Goal: Complete application form

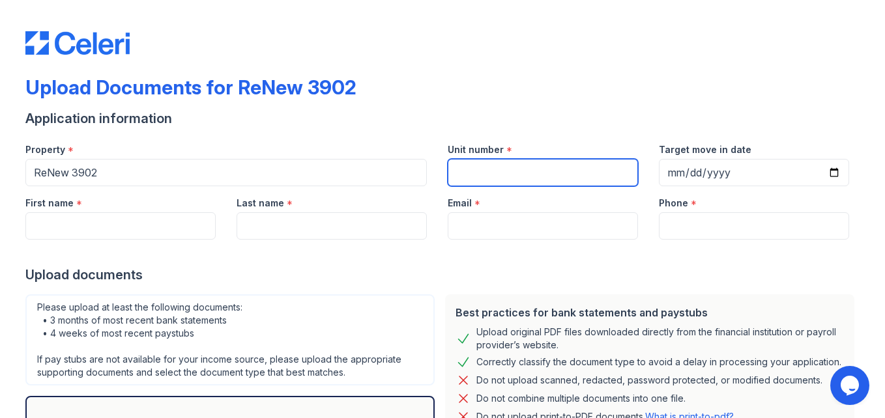
click at [503, 184] on input "Unit number" at bounding box center [542, 172] width 190 height 27
type input "12"
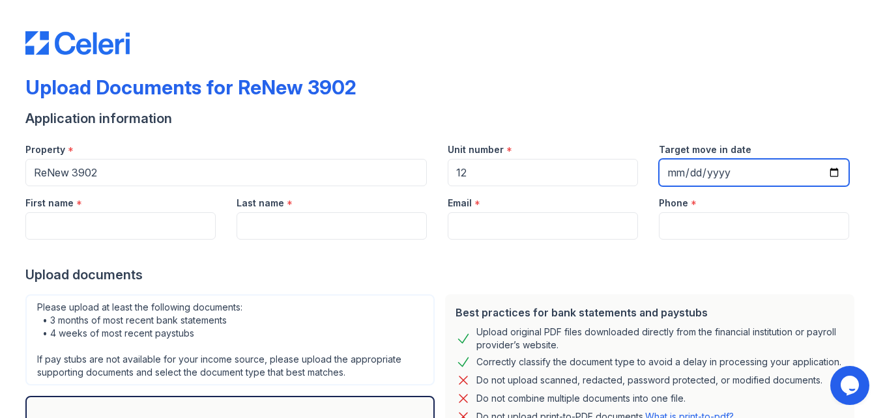
click at [696, 167] on input "Target move in date" at bounding box center [753, 172] width 190 height 27
click at [671, 173] on input "Target move in date" at bounding box center [753, 172] width 190 height 27
type input "2025-10-18"
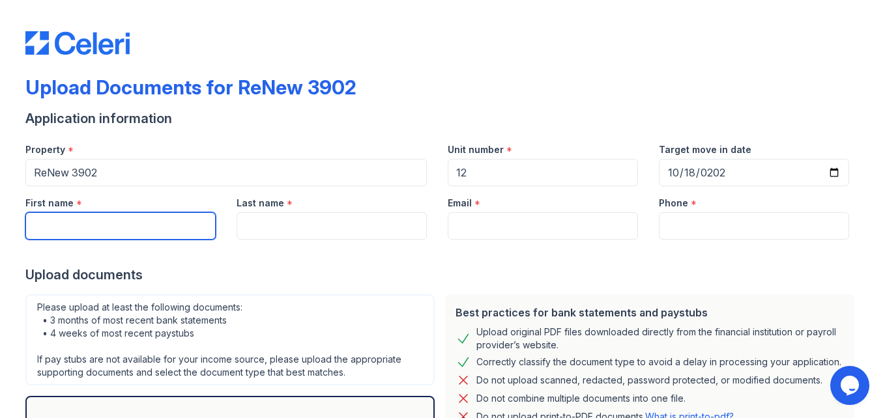
click at [140, 221] on input "First name" at bounding box center [120, 225] width 190 height 27
type input "Tyler"
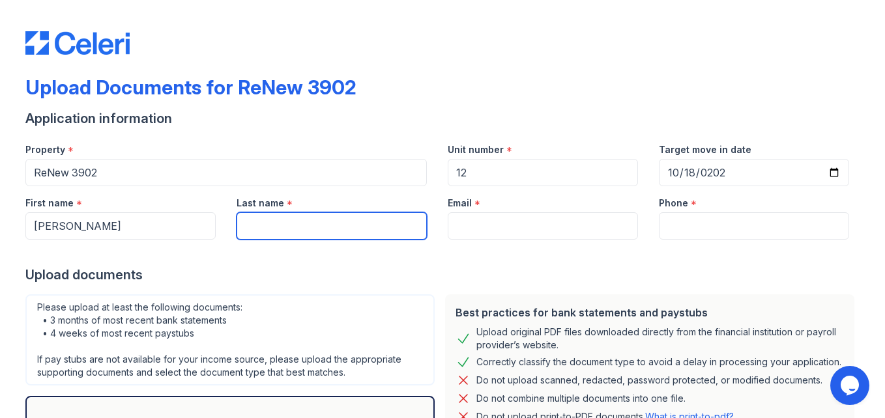
type input "Tripp"
type input "stringbean1404@gmail.com"
type input "(937) 500-1534"
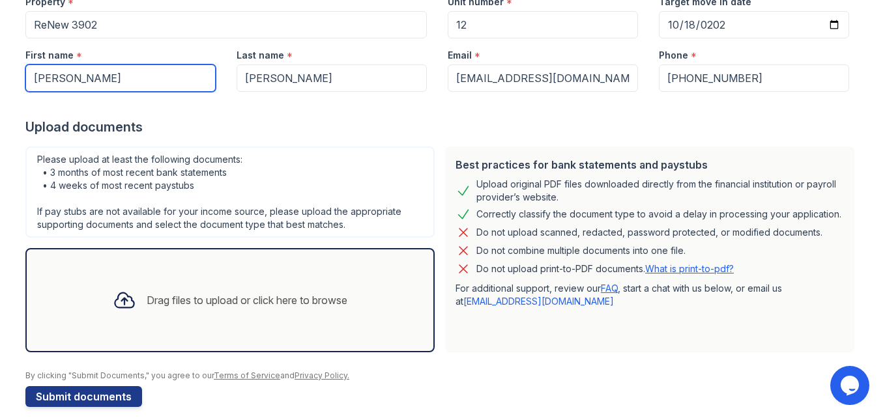
scroll to position [149, 0]
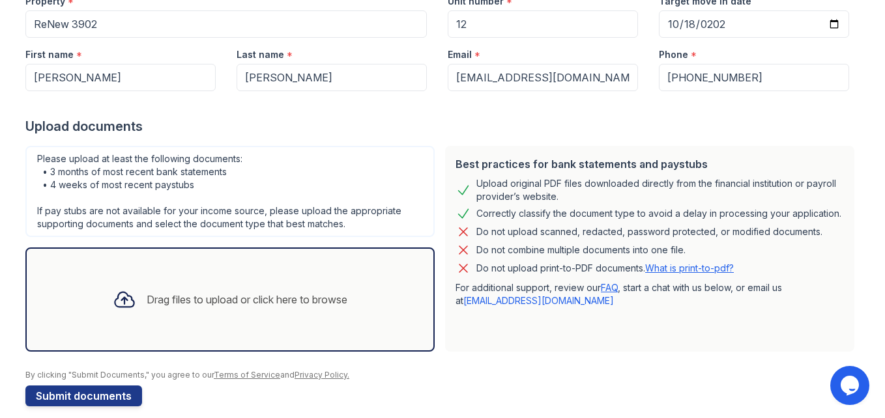
click at [676, 269] on link "What is print-to-pdf?" at bounding box center [689, 267] width 89 height 11
click at [291, 312] on div "Drag files to upload or click here to browse" at bounding box center [229, 299] width 255 height 44
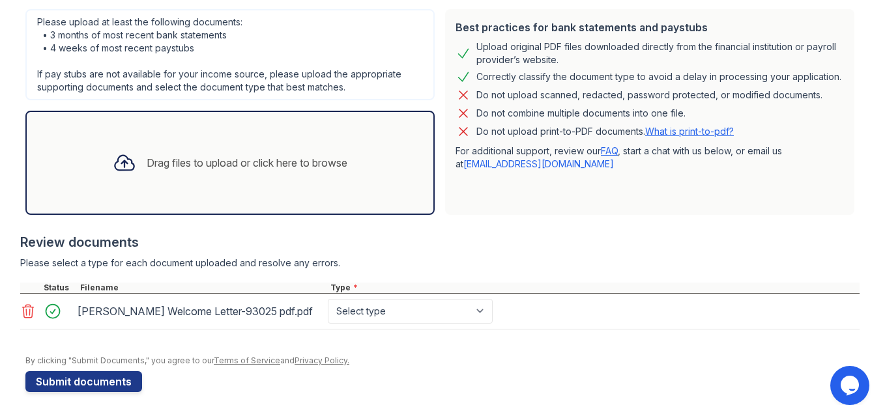
scroll to position [285, 0]
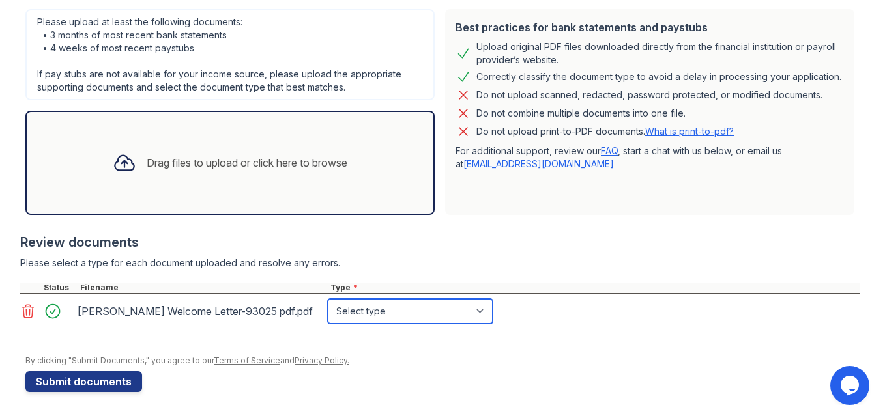
click at [470, 312] on select "Select type Paystub Bank Statement Offer Letter Tax Documents Benefit Award Let…" at bounding box center [410, 311] width 165 height 25
select select "offer_letter"
click at [328, 299] on select "Select type Paystub Bank Statement Offer Letter Tax Documents Benefit Award Let…" at bounding box center [410, 311] width 165 height 25
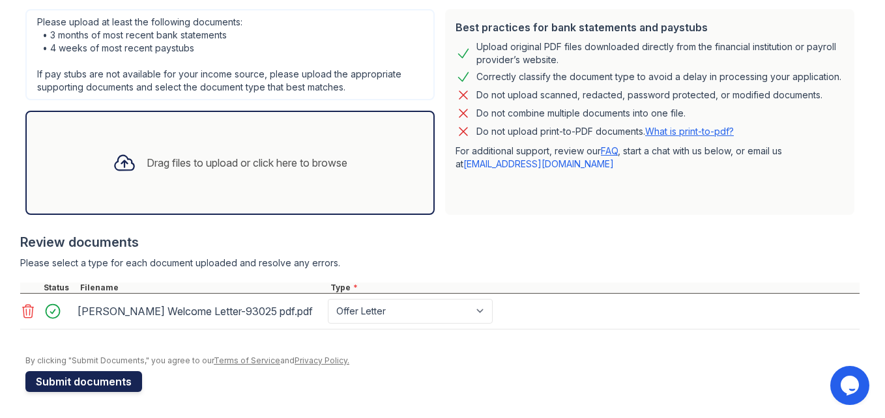
click at [115, 387] on button "Submit documents" at bounding box center [83, 381] width 117 height 21
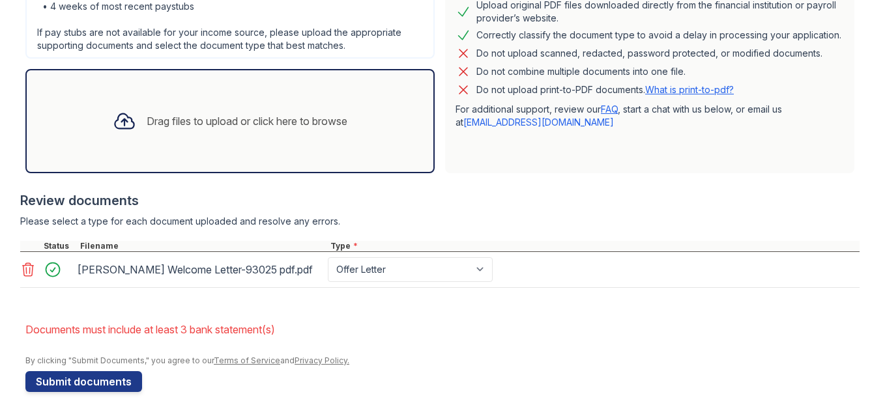
scroll to position [363, 0]
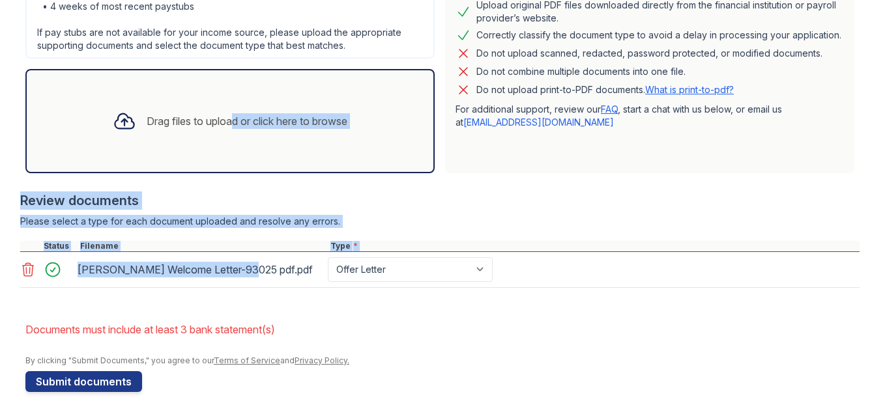
drag, startPoint x: 225, startPoint y: 272, endPoint x: 217, endPoint y: 147, distance: 124.6
click at [217, 147] on div "Best practices for bank statements and paystubs Upload original PDF files downl…" at bounding box center [439, 131] width 839 height 339
drag, startPoint x: 217, startPoint y: 147, endPoint x: 217, endPoint y: 169, distance: 22.1
click at [217, 169] on div "Drag files to upload or click here to browse" at bounding box center [229, 121] width 409 height 104
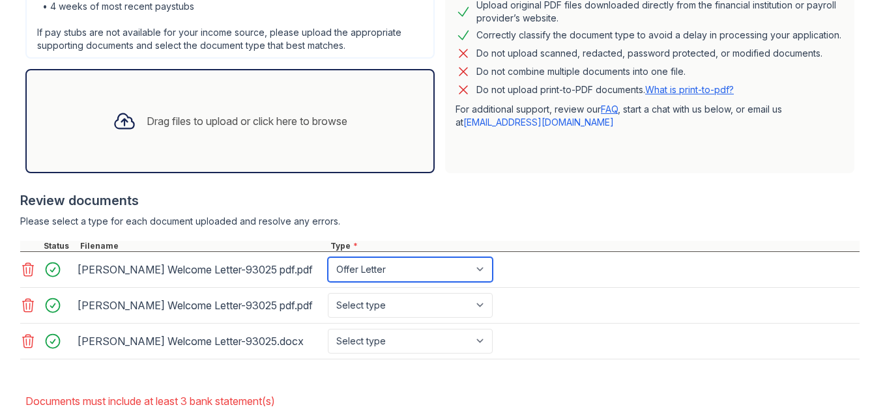
click at [481, 277] on select "Paystub Bank Statement Offer Letter Tax Documents Benefit Award Letter Investme…" at bounding box center [410, 269] width 165 height 25
select select "bank_statement"
click at [328, 257] on select "Paystub Bank Statement Offer Letter Tax Documents Benefit Award Letter Investme…" at bounding box center [410, 269] width 165 height 25
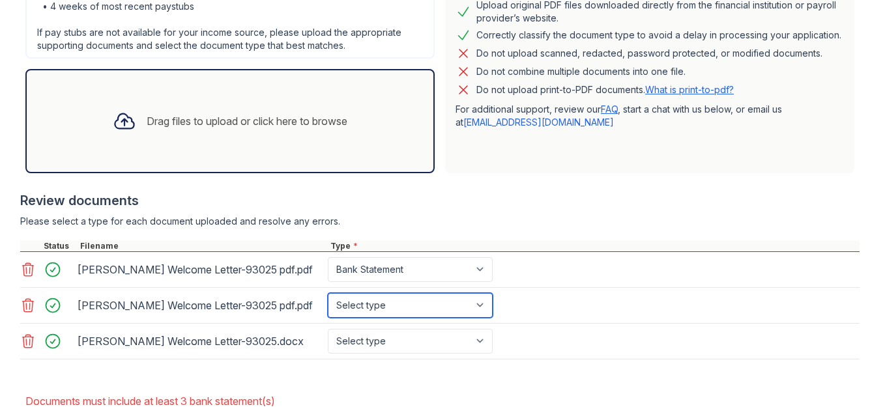
click at [478, 304] on select "Select type Paystub Bank Statement Offer Letter Tax Documents Benefit Award Let…" at bounding box center [410, 305] width 165 height 25
select select "bank_statement"
click at [328, 293] on select "Select type Paystub Bank Statement Offer Letter Tax Documents Benefit Award Let…" at bounding box center [410, 305] width 165 height 25
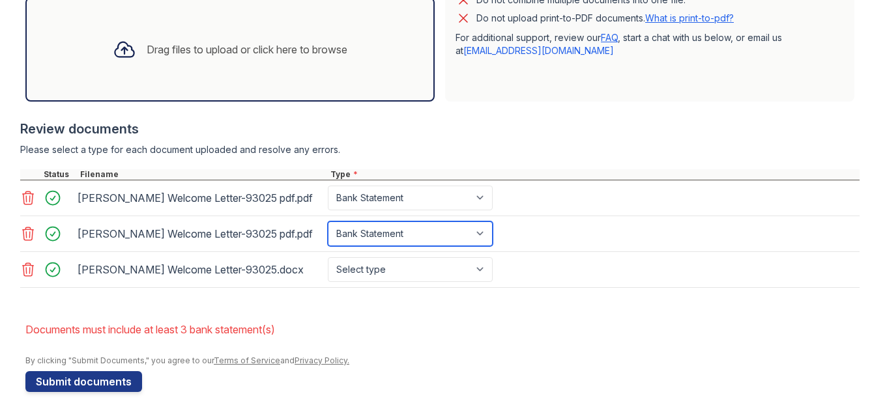
scroll to position [435, 0]
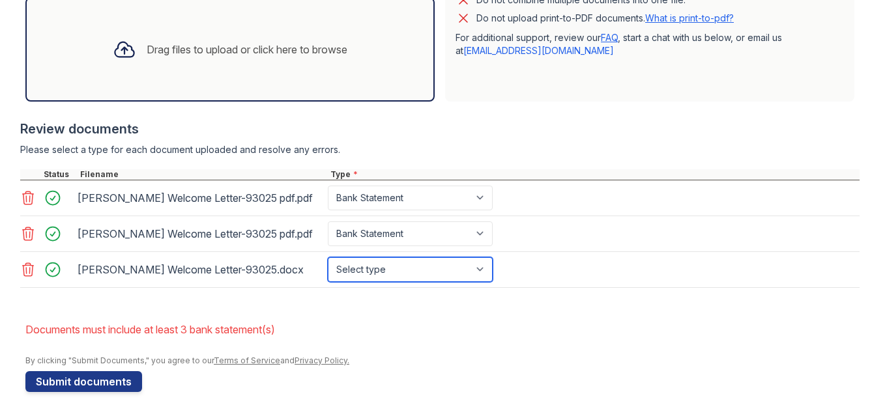
click at [472, 269] on select "Select type Paystub Bank Statement Offer Letter Tax Documents Benefit Award Let…" at bounding box center [410, 269] width 165 height 25
select select "bank_statement"
click at [328, 257] on select "Select type Paystub Bank Statement Offer Letter Tax Documents Benefit Award Let…" at bounding box center [410, 269] width 165 height 25
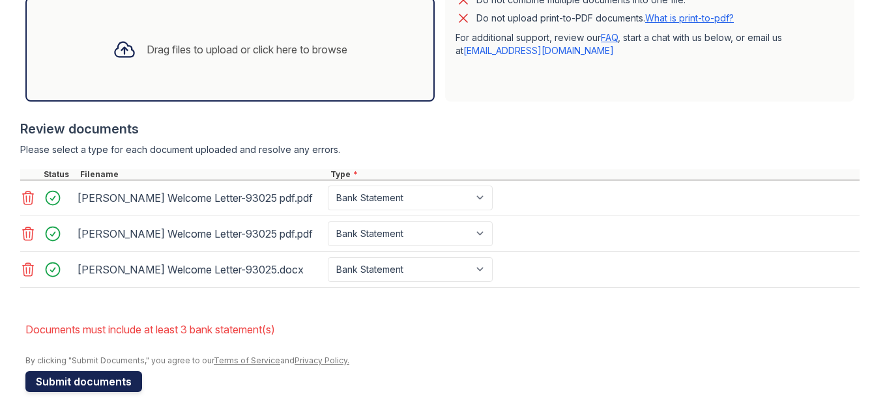
click at [99, 391] on button "Submit documents" at bounding box center [83, 381] width 117 height 21
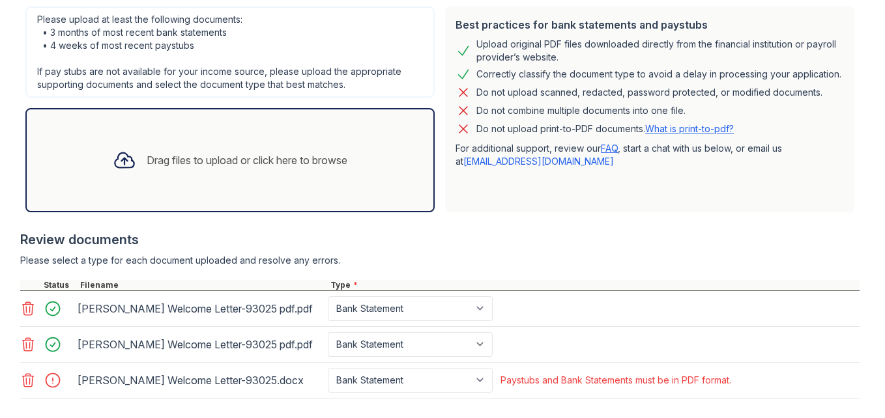
scroll to position [393, 0]
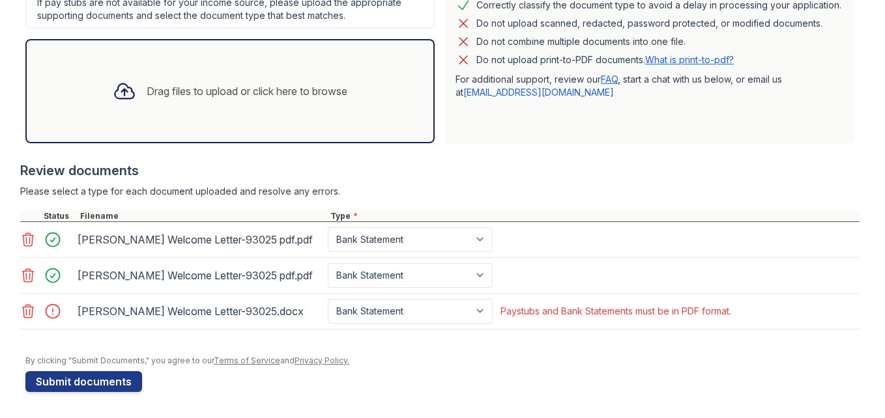
click at [28, 310] on icon at bounding box center [28, 311] width 11 height 13
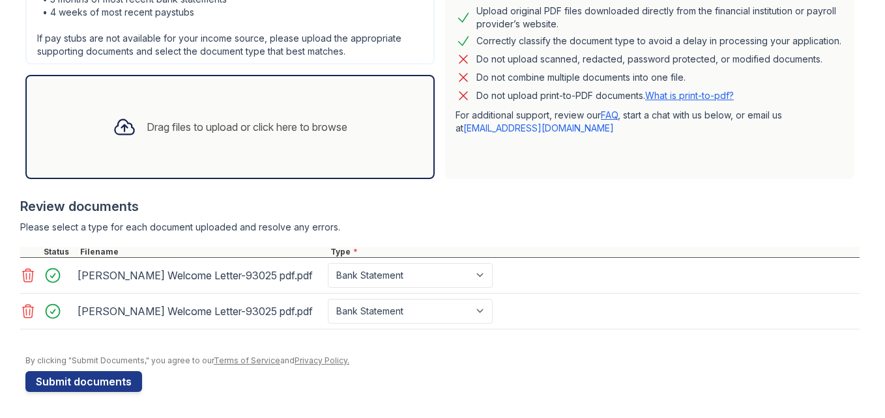
scroll to position [358, 0]
click at [308, 138] on div "Drag files to upload or click here to browse" at bounding box center [229, 127] width 255 height 44
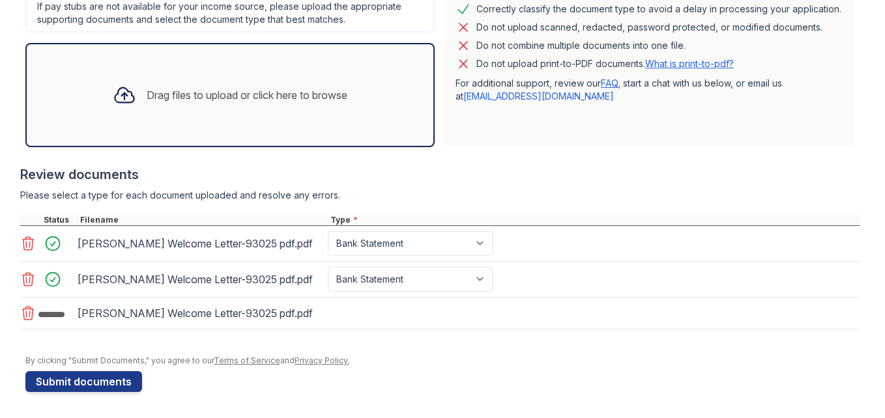
scroll to position [393, 0]
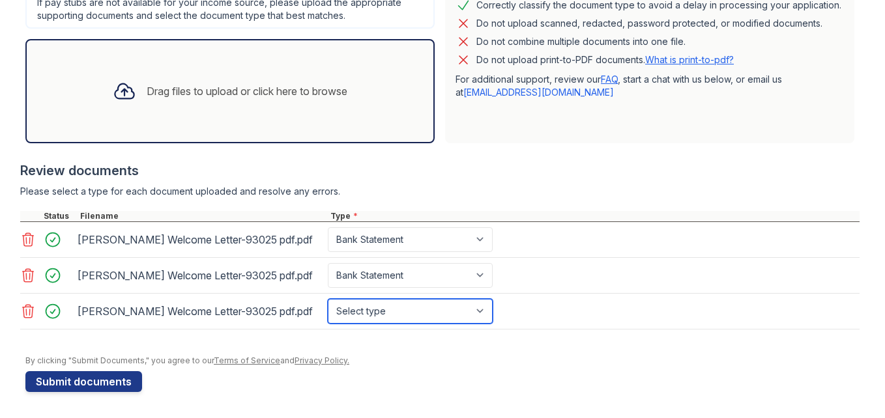
click at [446, 311] on select "Select type Paystub Bank Statement Offer Letter Tax Documents Benefit Award Let…" at bounding box center [410, 311] width 165 height 25
select select "bank_statement"
click at [328, 299] on select "Select type Paystub Bank Statement Offer Letter Tax Documents Benefit Award Let…" at bounding box center [410, 311] width 165 height 25
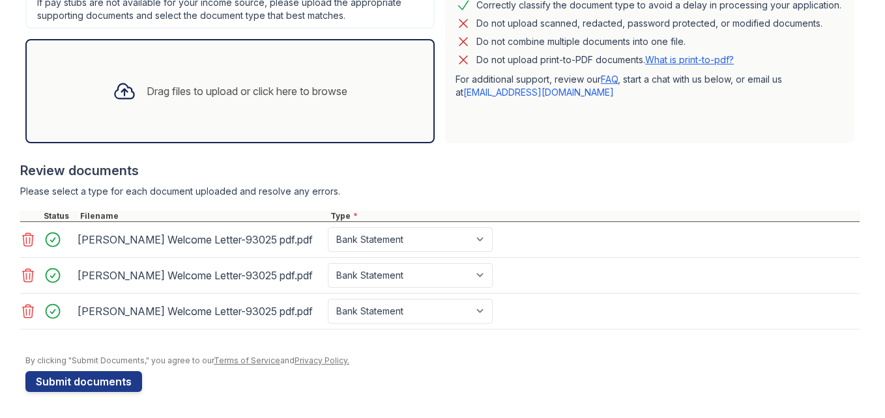
click at [262, 109] on div "Drag files to upload or click here to browse" at bounding box center [229, 91] width 255 height 44
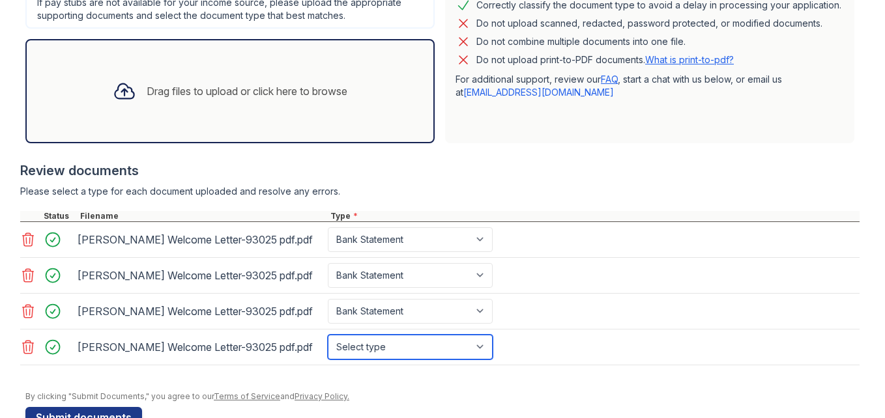
click at [475, 348] on select "Select type Paystub Bank Statement Offer Letter Tax Documents Benefit Award Let…" at bounding box center [410, 347] width 165 height 25
select select "offer_letter"
click at [328, 335] on select "Select type Paystub Bank Statement Offer Letter Tax Documents Benefit Award Let…" at bounding box center [410, 347] width 165 height 25
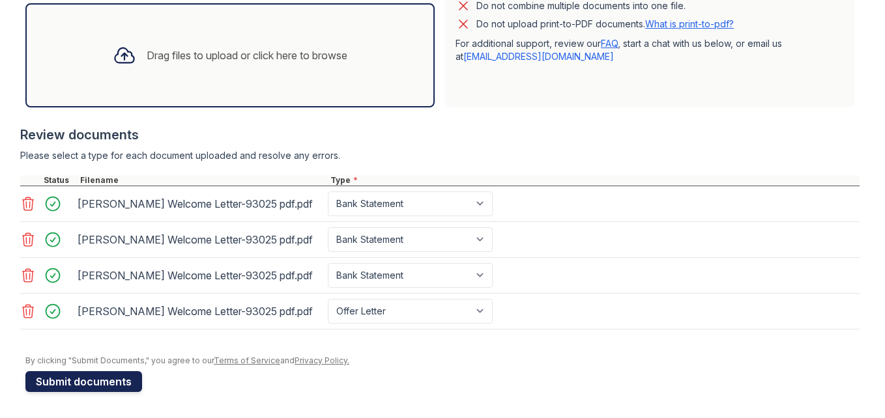
click at [105, 384] on button "Submit documents" at bounding box center [83, 381] width 117 height 21
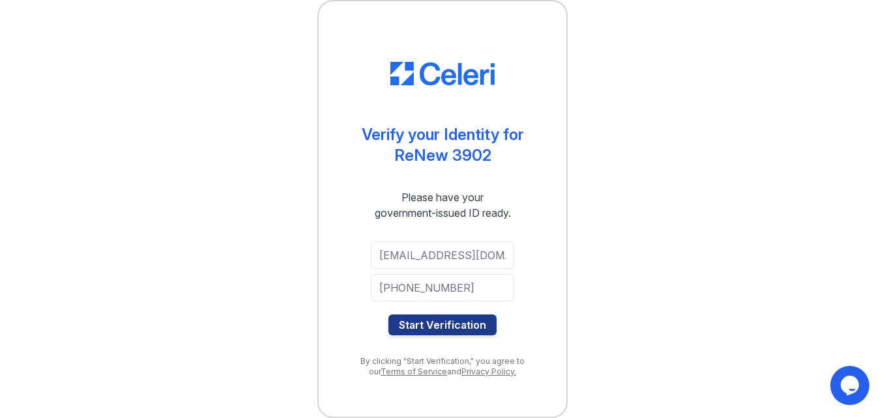
click at [452, 323] on button "Start Verification" at bounding box center [442, 325] width 108 height 21
